Goal: Task Accomplishment & Management: Complete application form

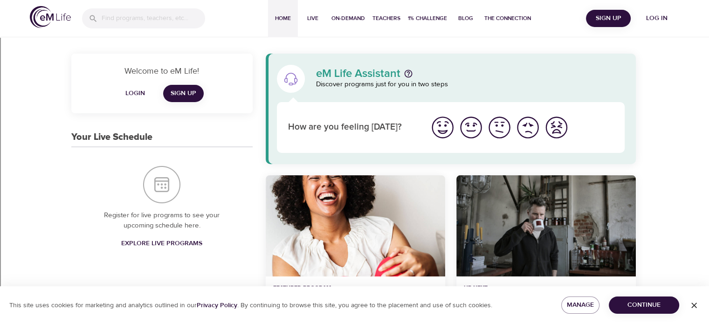
click at [664, 19] on span "Log in" at bounding box center [656, 19] width 37 height 12
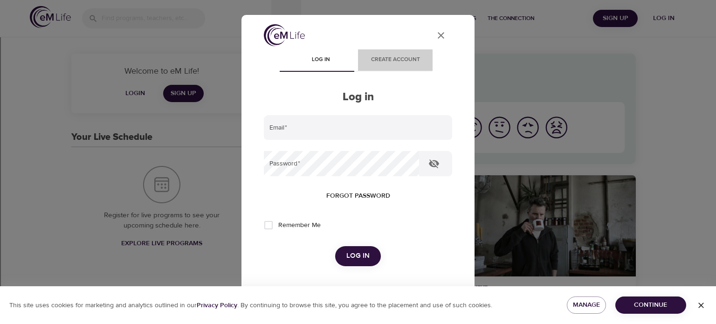
click at [397, 59] on span "Create account" at bounding box center [395, 60] width 63 height 10
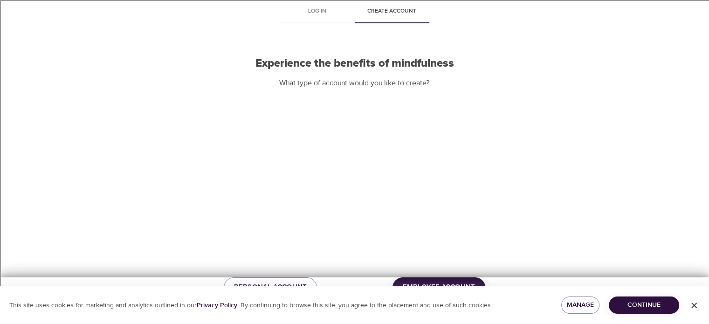
scroll to position [68, 0]
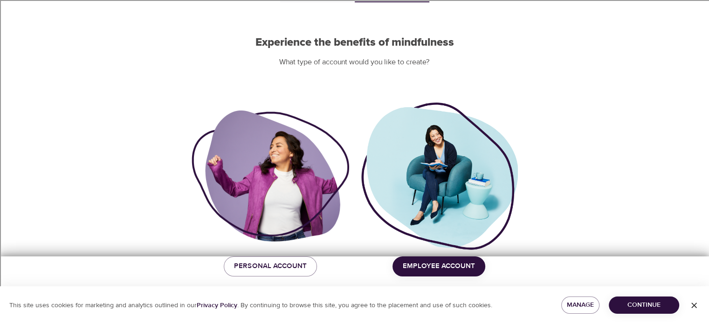
click at [457, 265] on span "Employee Account" at bounding box center [439, 266] width 72 height 12
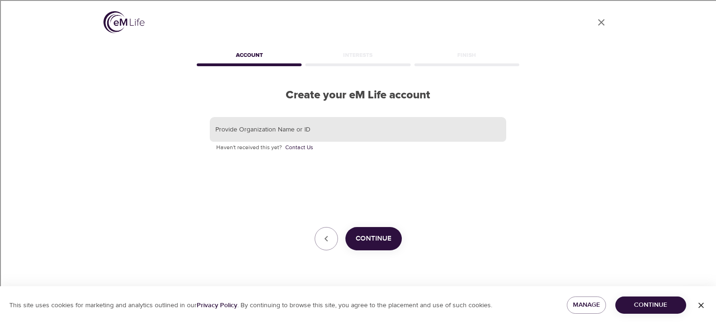
click at [365, 131] on input "text" at bounding box center [358, 129] width 296 height 25
click at [371, 246] on button "Continue" at bounding box center [373, 238] width 56 height 23
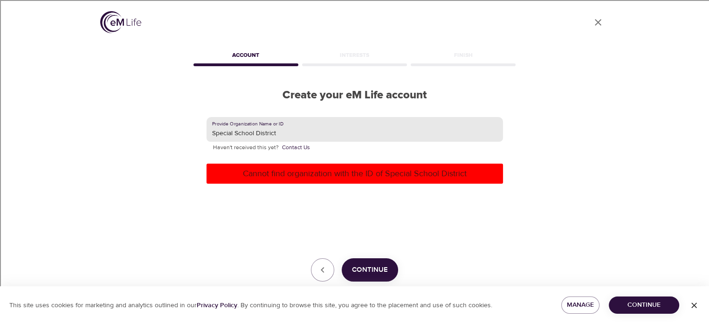
click at [320, 130] on input "Special School District" at bounding box center [355, 129] width 296 height 25
drag, startPoint x: 306, startPoint y: 138, endPoint x: 138, endPoint y: 124, distance: 168.4
click at [139, 125] on div "User Profile Account Interests Finish Create your eM Life account Provide Organ…" at bounding box center [354, 162] width 531 height 324
type input "SSD"
click at [389, 272] on button "Continue" at bounding box center [370, 269] width 56 height 23
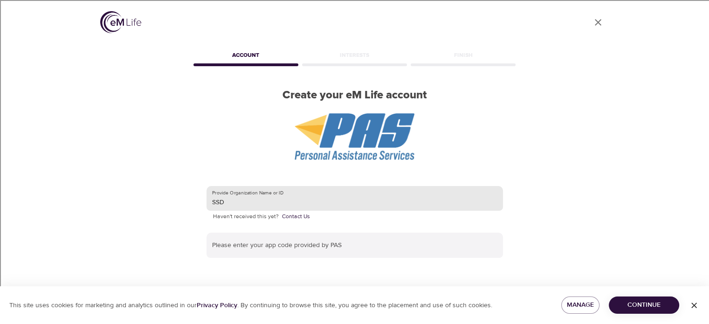
scroll to position [47, 0]
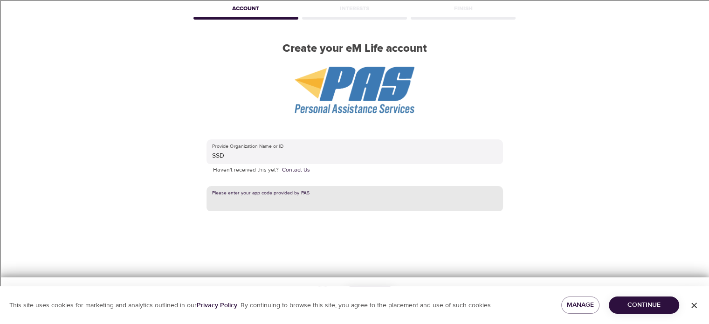
click at [415, 204] on input "text" at bounding box center [355, 198] width 296 height 25
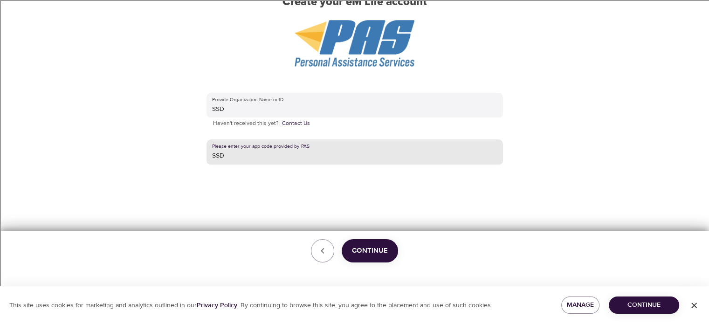
type input "SSD"
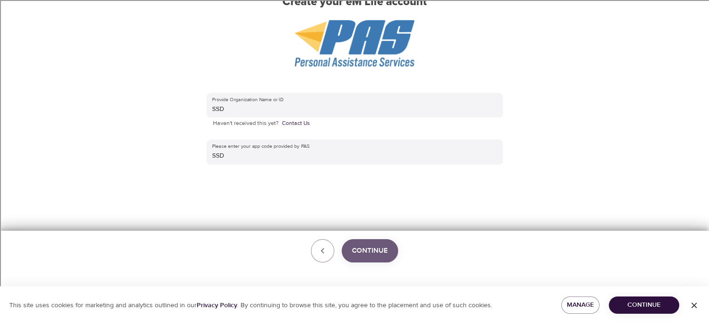
click at [381, 251] on span "Continue" at bounding box center [370, 251] width 36 height 12
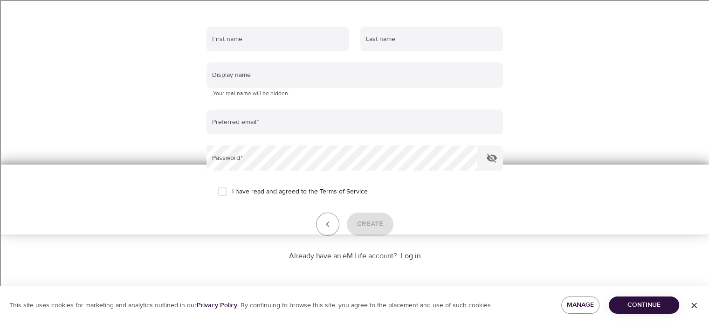
scroll to position [66, 0]
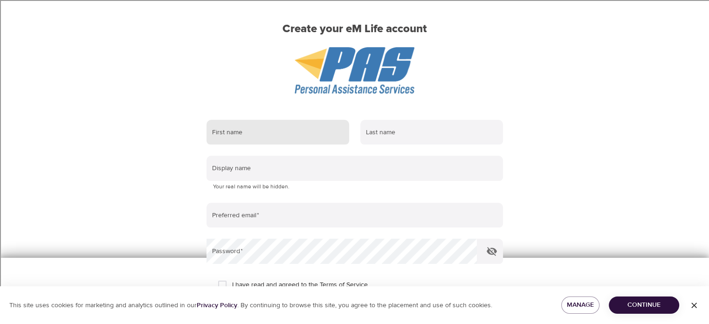
click at [241, 132] on input "text" at bounding box center [278, 132] width 143 height 25
type input "[PERSON_NAME]"
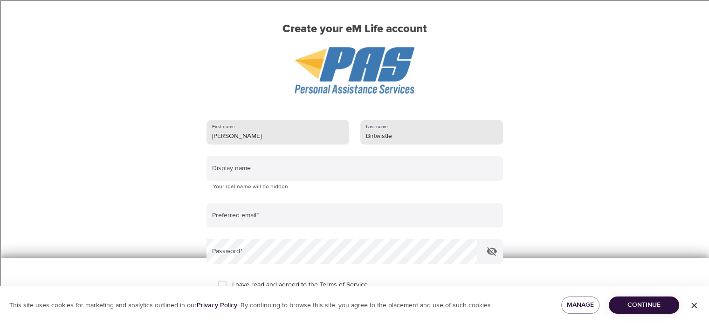
type input "Birtwistle"
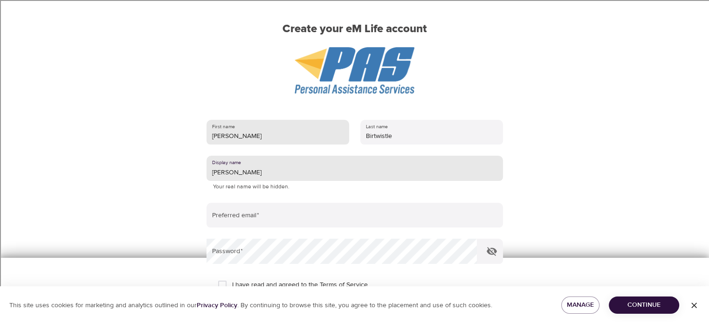
type input "[PERSON_NAME]"
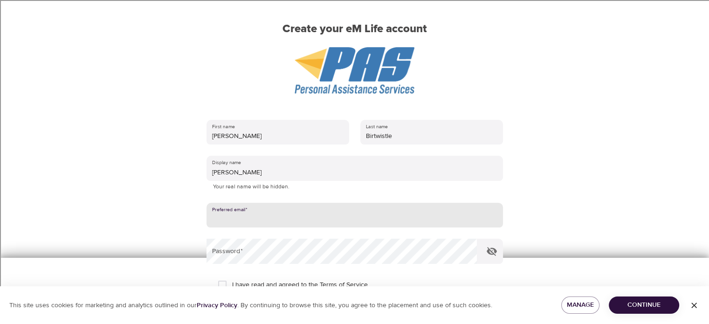
click at [267, 219] on input "email" at bounding box center [355, 215] width 296 height 25
type input "[EMAIL_ADDRESS][DOMAIN_NAME]"
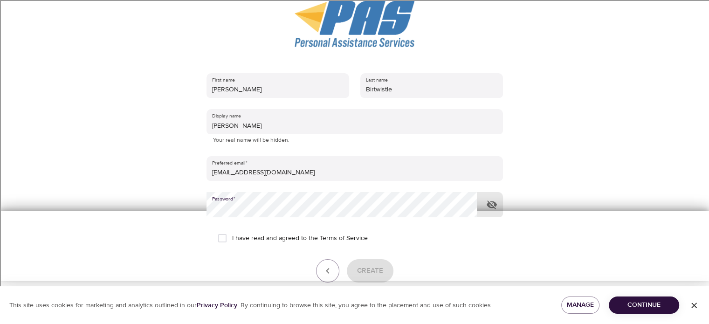
scroll to position [159, 0]
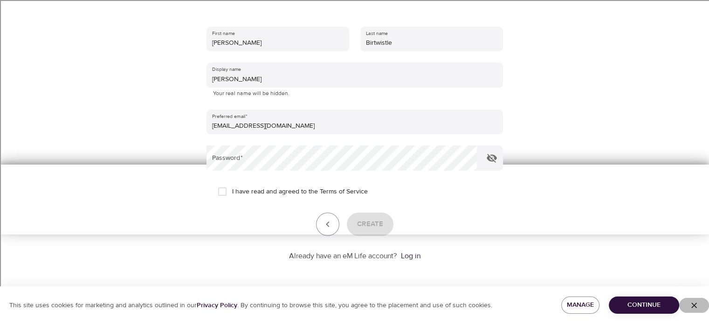
click at [697, 306] on icon "button" at bounding box center [693, 305] width 9 height 9
